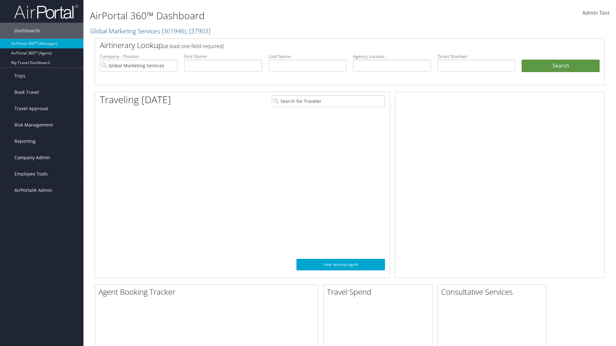
click at [42, 158] on span "Company Admin" at bounding box center [32, 158] width 36 height 16
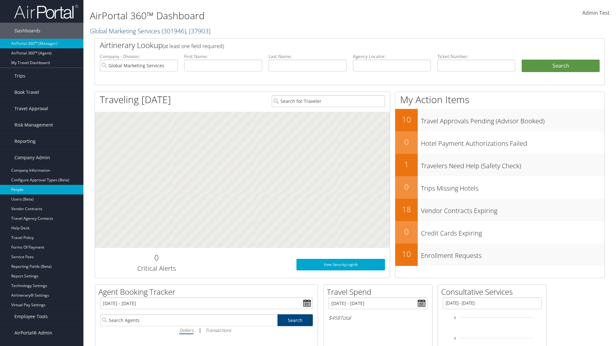
click at [42, 190] on link "People" at bounding box center [41, 190] width 83 height 10
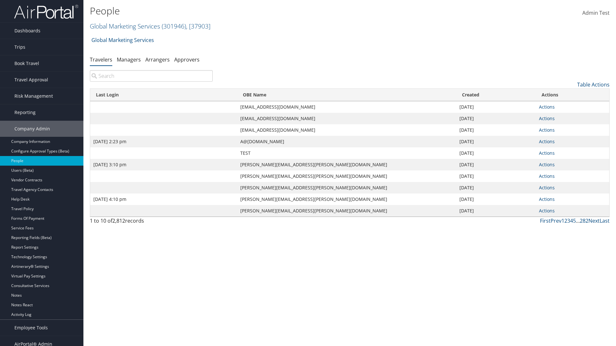
click at [151, 76] on input "search" at bounding box center [151, 76] width 123 height 12
type input "Sep 17, 2020 2:23 pm"
